Goal: Find specific page/section: Find specific page/section

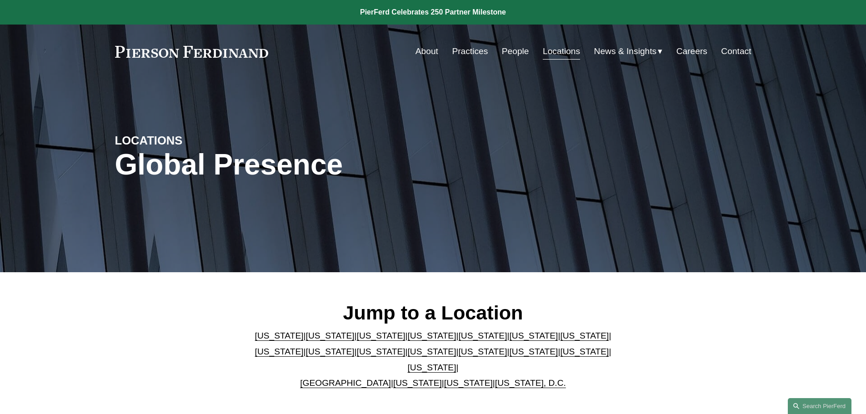
click at [564, 47] on link "Locations" at bounding box center [561, 51] width 37 height 17
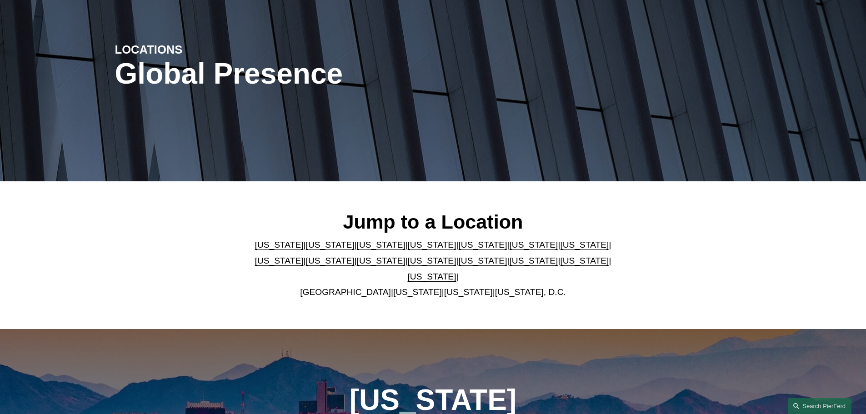
click at [458, 263] on link "[US_STATE]" at bounding box center [482, 261] width 49 height 10
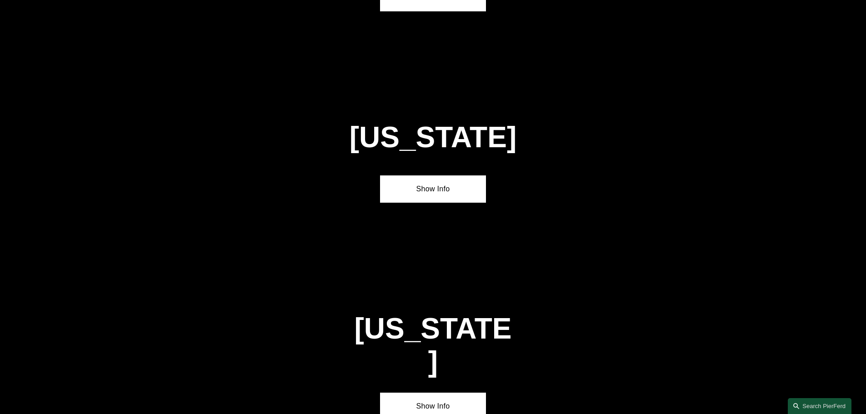
scroll to position [2521, 0]
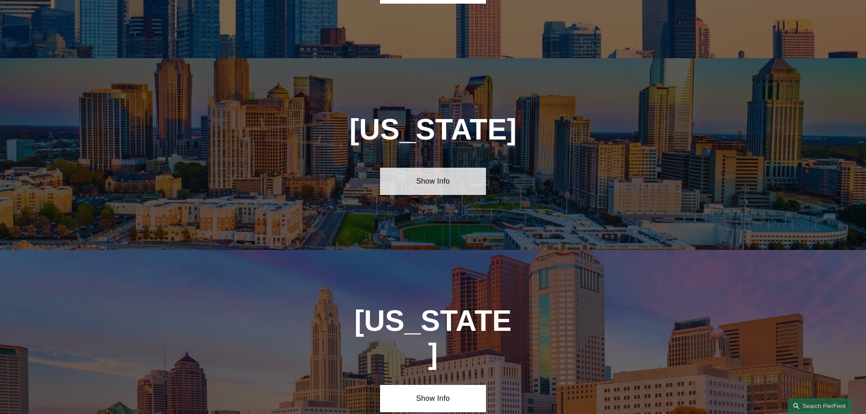
click at [440, 168] on link "Show Info" at bounding box center [433, 181] width 106 height 27
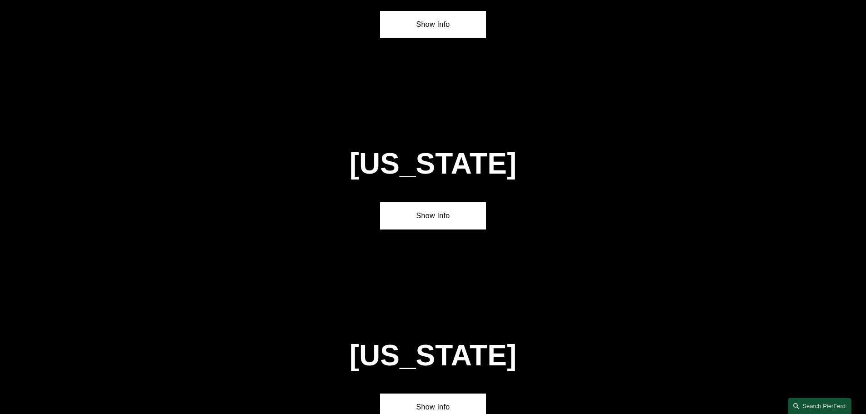
scroll to position [1819, 0]
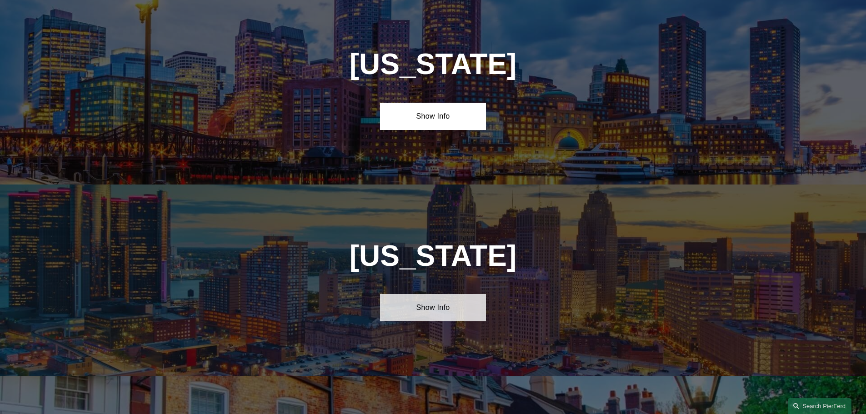
click at [448, 294] on link "Show Info" at bounding box center [433, 307] width 106 height 27
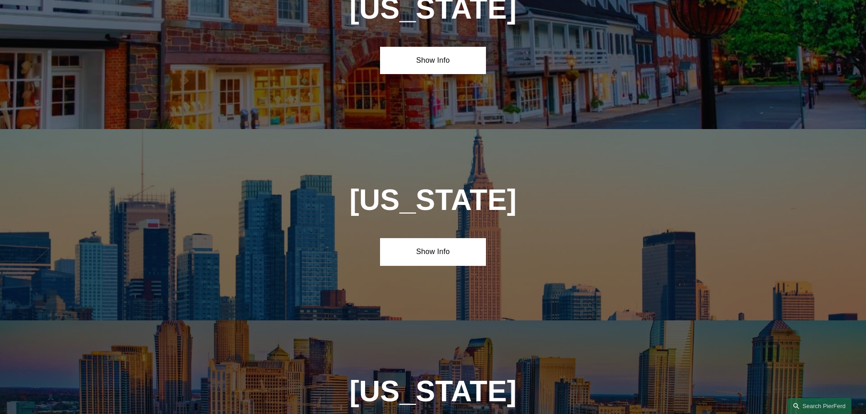
scroll to position [2421, 0]
